Goal: Use online tool/utility: Utilize a website feature to perform a specific function

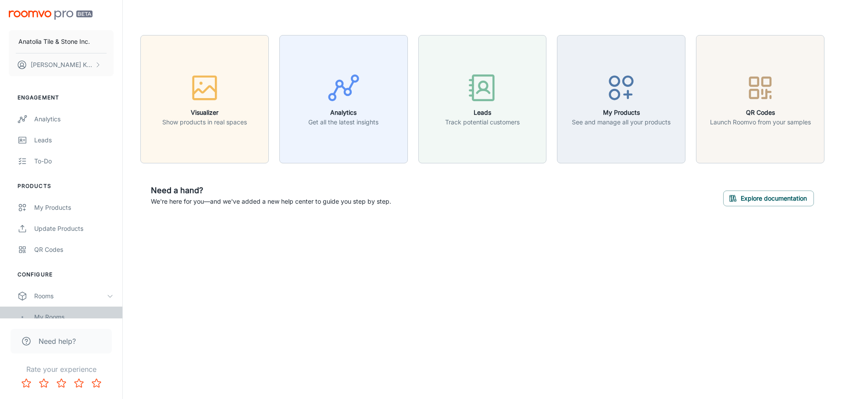
click at [58, 316] on div "My Rooms" at bounding box center [73, 318] width 79 height 10
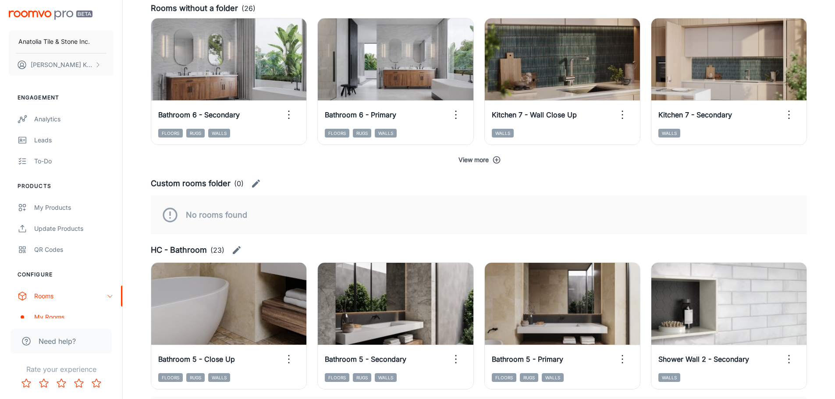
scroll to position [131, 0]
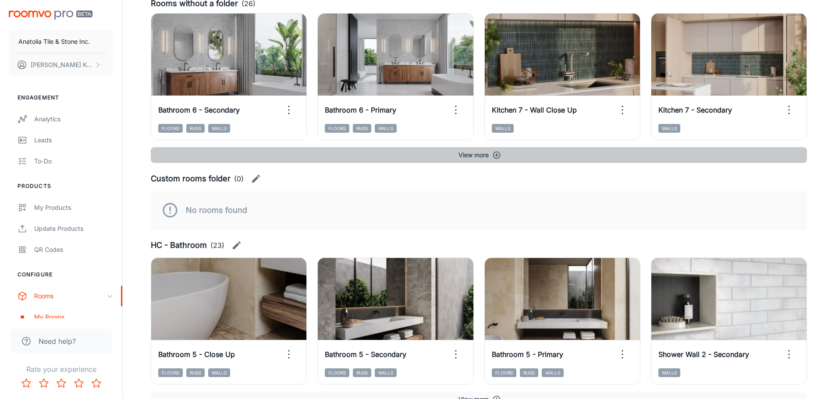
click at [493, 157] on icon "button" at bounding box center [496, 155] width 9 height 9
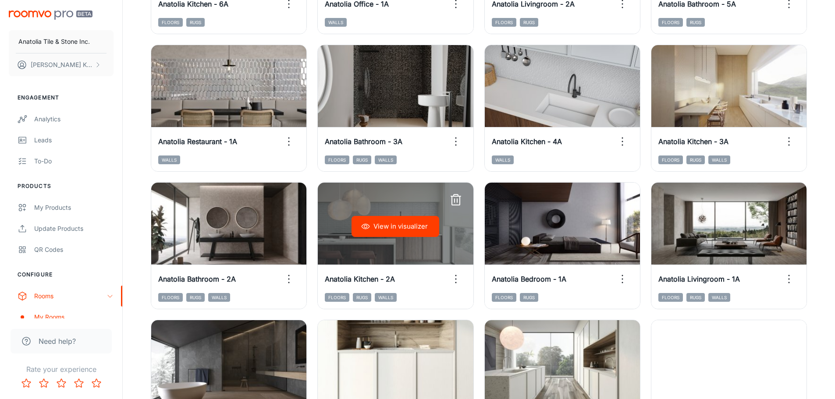
scroll to position [570, 0]
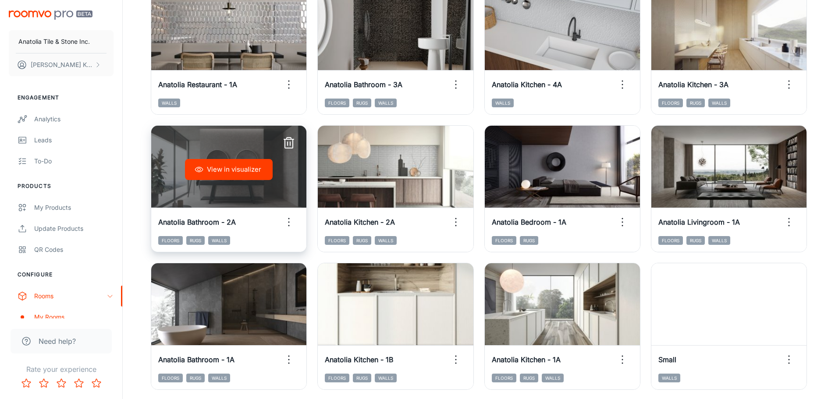
click at [235, 175] on button "View in visualizer" at bounding box center [229, 169] width 88 height 21
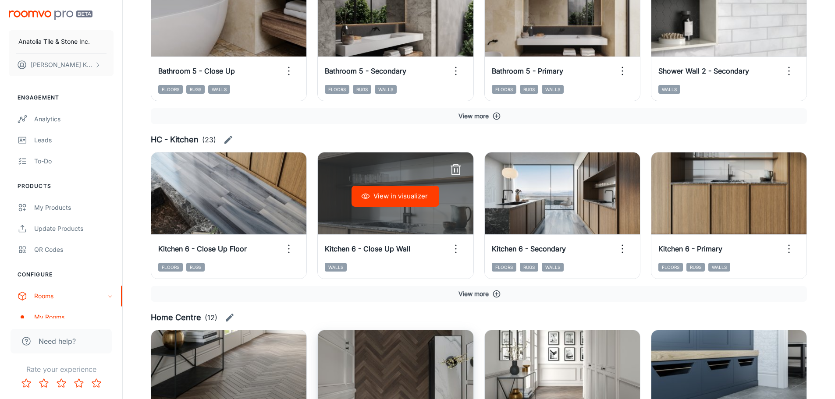
scroll to position [1364, 0]
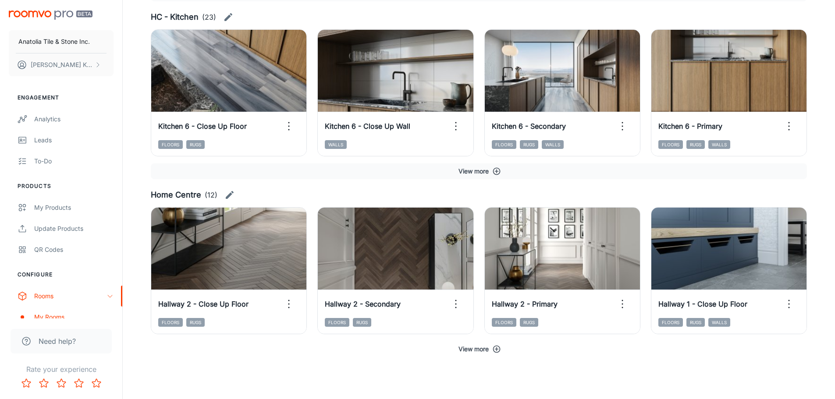
click at [484, 352] on button "View more" at bounding box center [479, 349] width 656 height 16
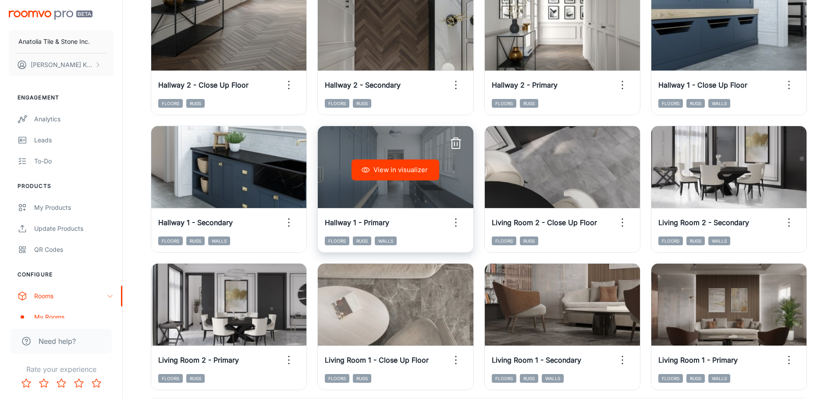
scroll to position [1639, 0]
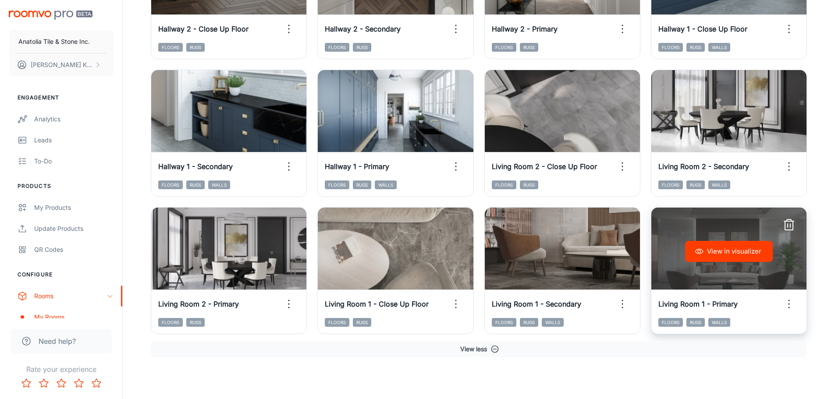
click at [724, 259] on button "View in visualizer" at bounding box center [729, 251] width 88 height 21
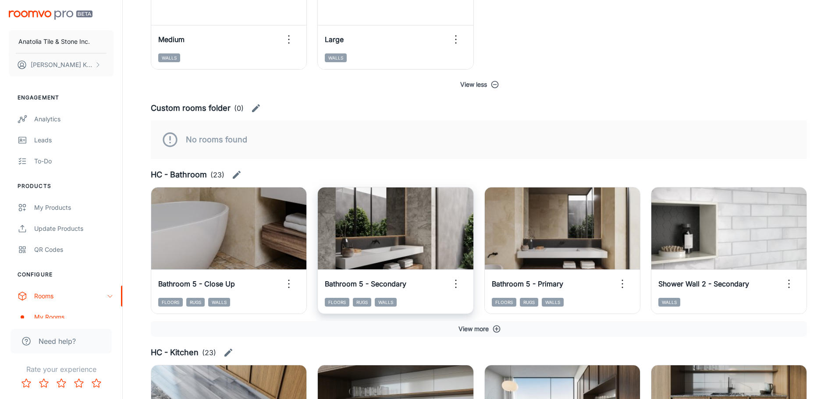
scroll to position [1025, 0]
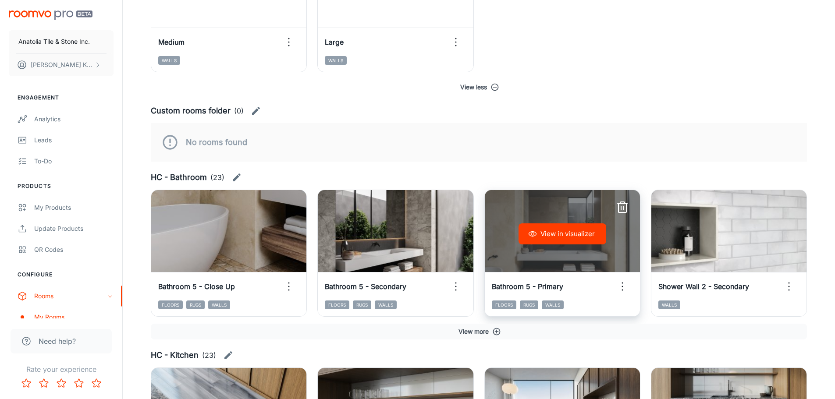
click at [569, 240] on button "View in visualizer" at bounding box center [563, 234] width 88 height 21
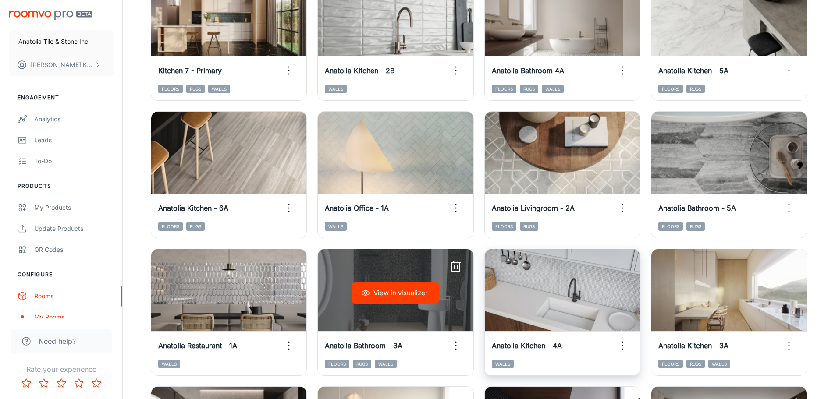
scroll to position [307, 0]
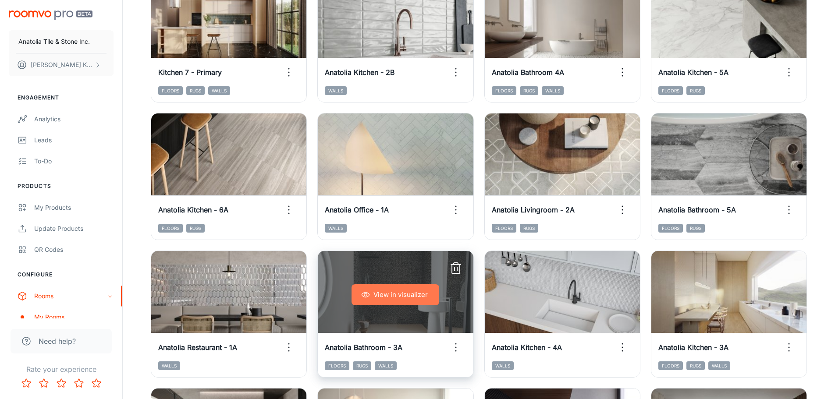
click at [391, 296] on button "View in visualizer" at bounding box center [396, 294] width 88 height 21
